Goal: Find specific page/section: Find specific page/section

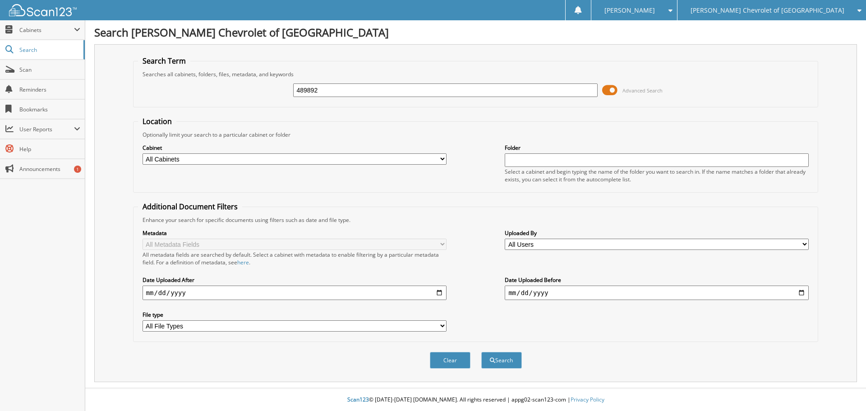
type input "489892"
click at [481, 352] on button "Search" at bounding box center [501, 360] width 41 height 17
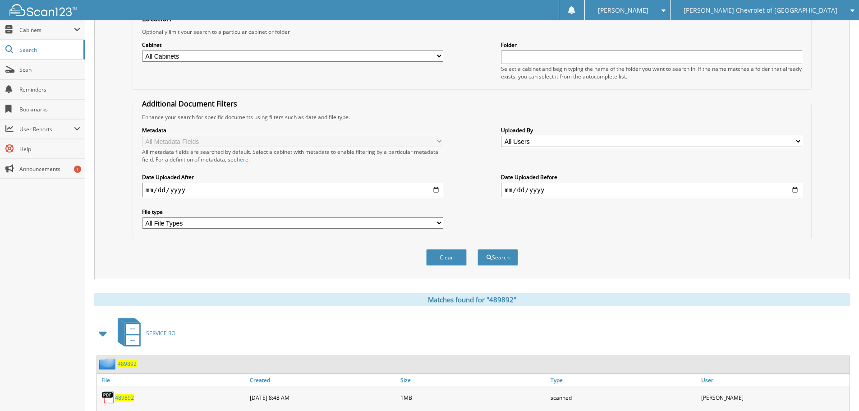
scroll to position [221, 0]
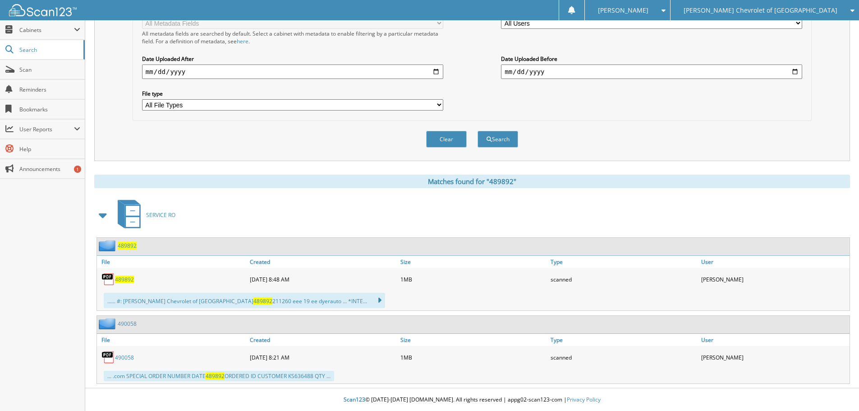
click at [118, 282] on span "489892" at bounding box center [124, 279] width 19 height 8
